Goal: Task Accomplishment & Management: Manage account settings

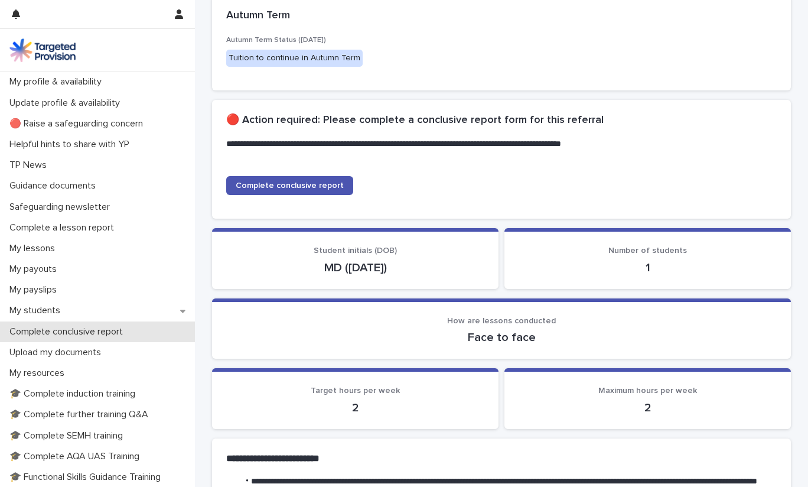
scroll to position [1, 0]
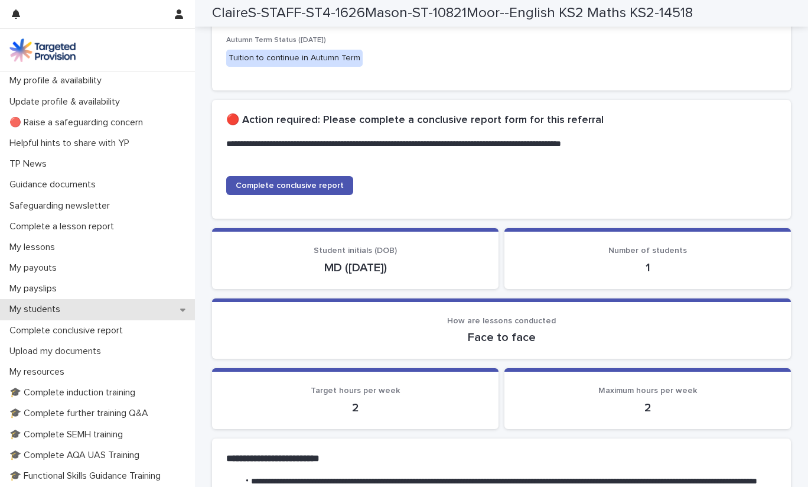
click at [46, 313] on p "My students" at bounding box center [37, 309] width 65 height 11
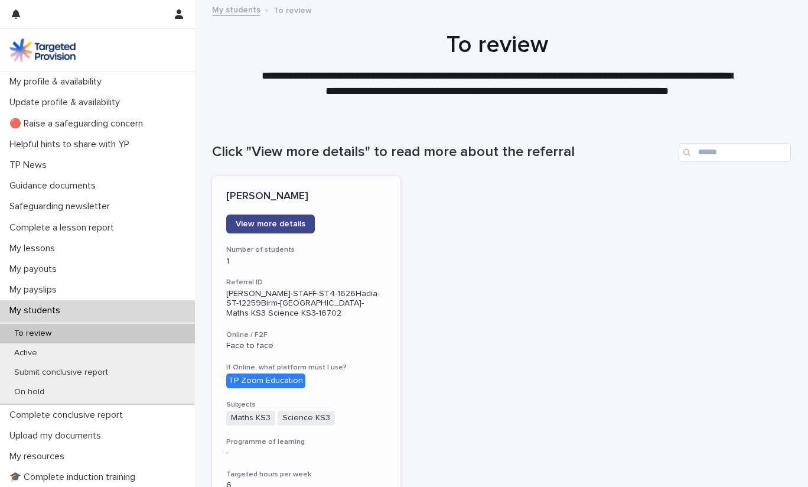
click at [271, 222] on span "View more details" at bounding box center [271, 224] width 70 height 8
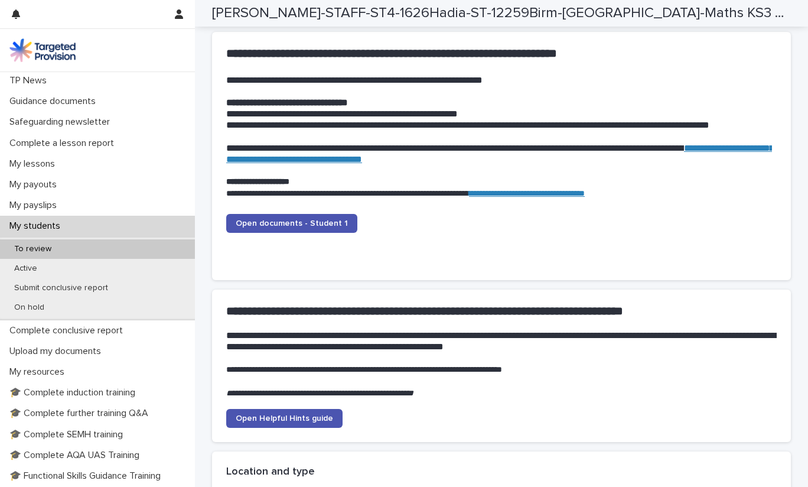
scroll to position [1159, 0]
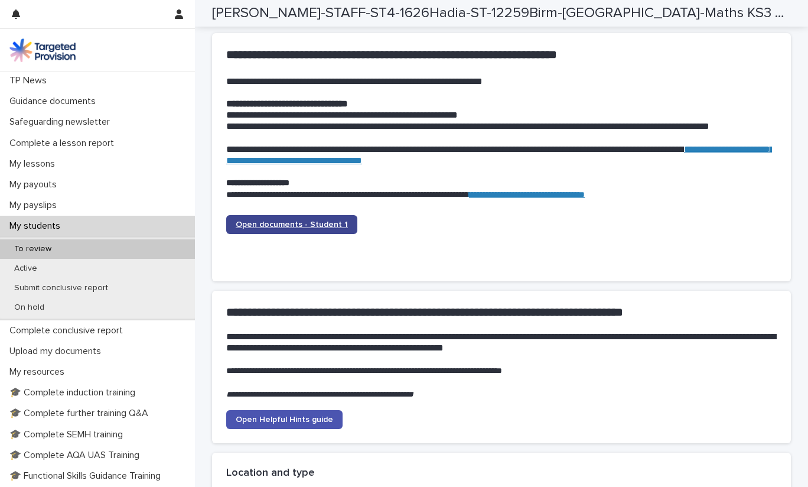
click at [319, 224] on span "Open documents - Student 1" at bounding box center [292, 224] width 112 height 8
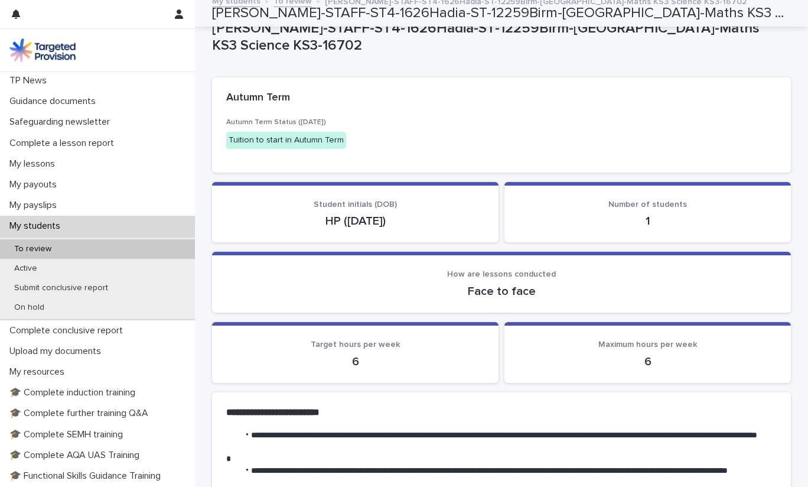
scroll to position [0, 0]
